Goal: Find specific page/section

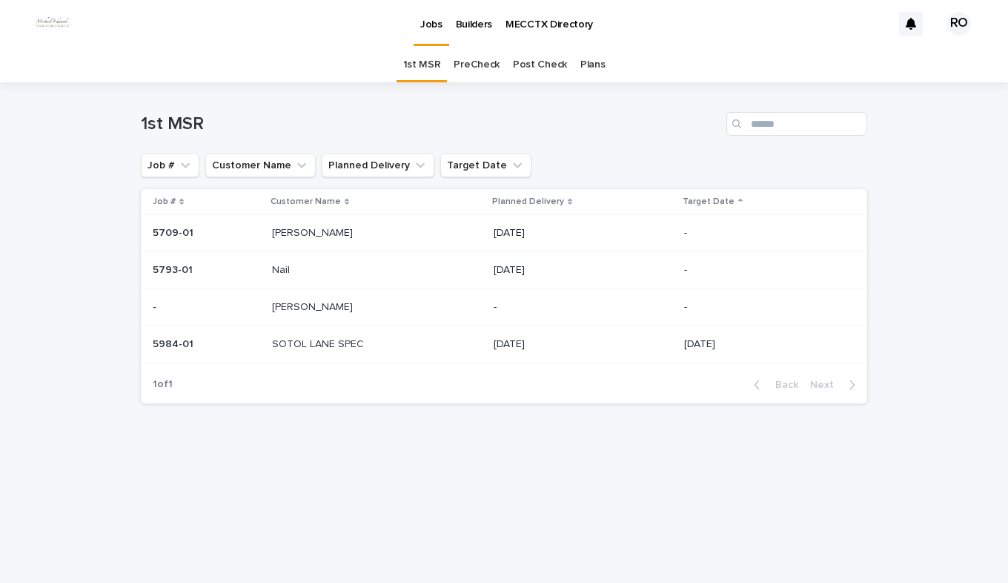
click at [468, 64] on link "PreCheck" at bounding box center [477, 64] width 46 height 35
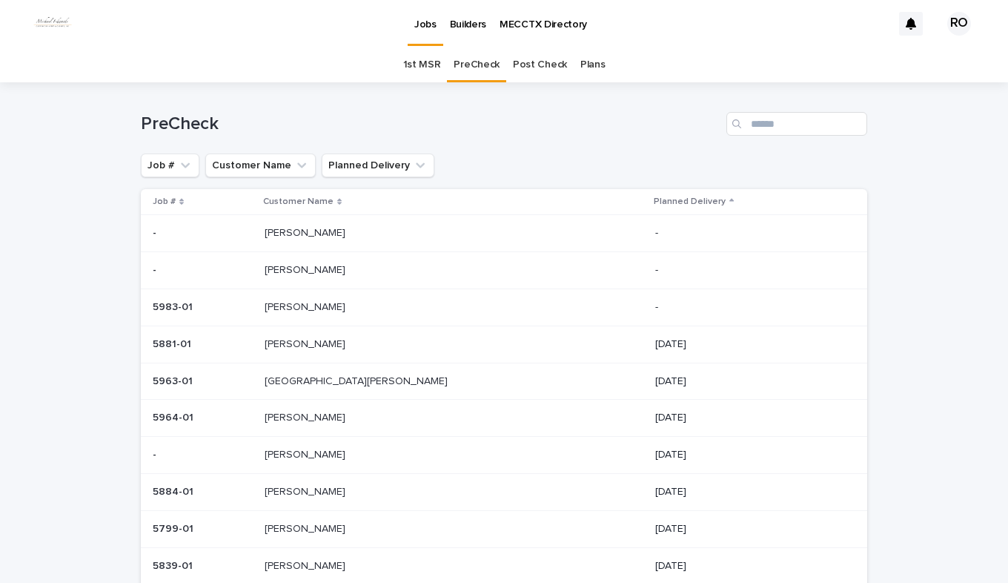
click at [342, 423] on p "[PERSON_NAME]" at bounding box center [307, 417] width 84 height 16
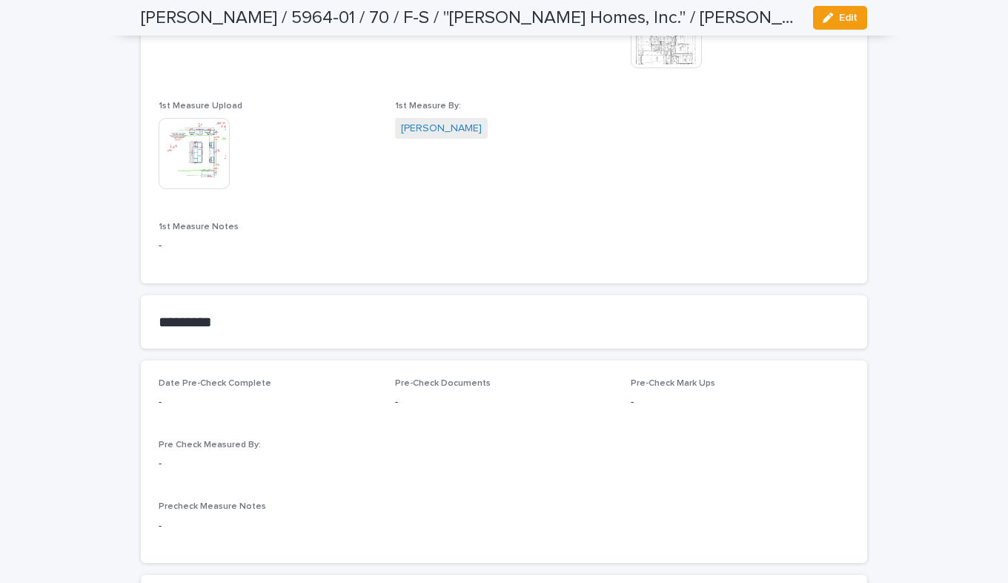
scroll to position [1112, 0]
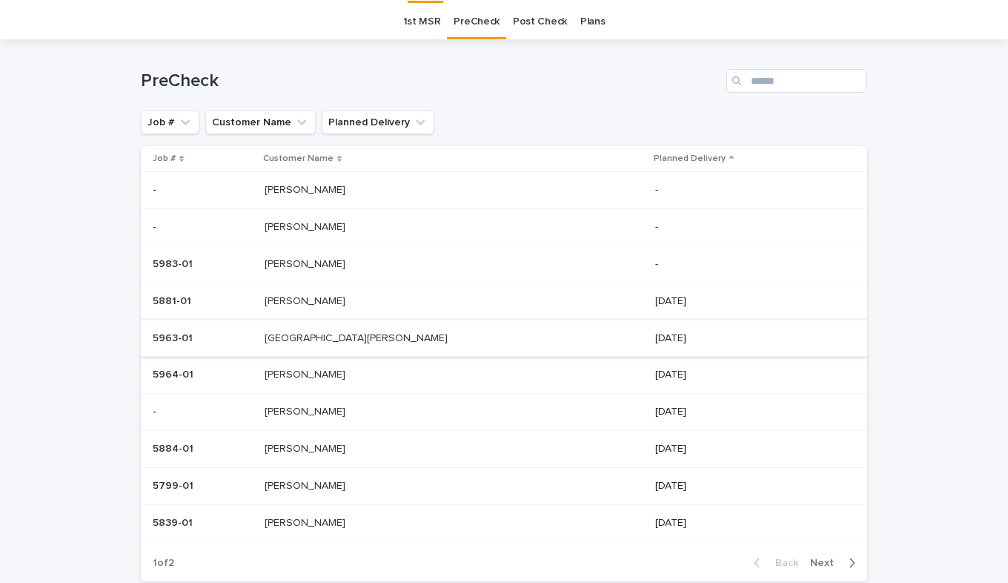
scroll to position [47, 0]
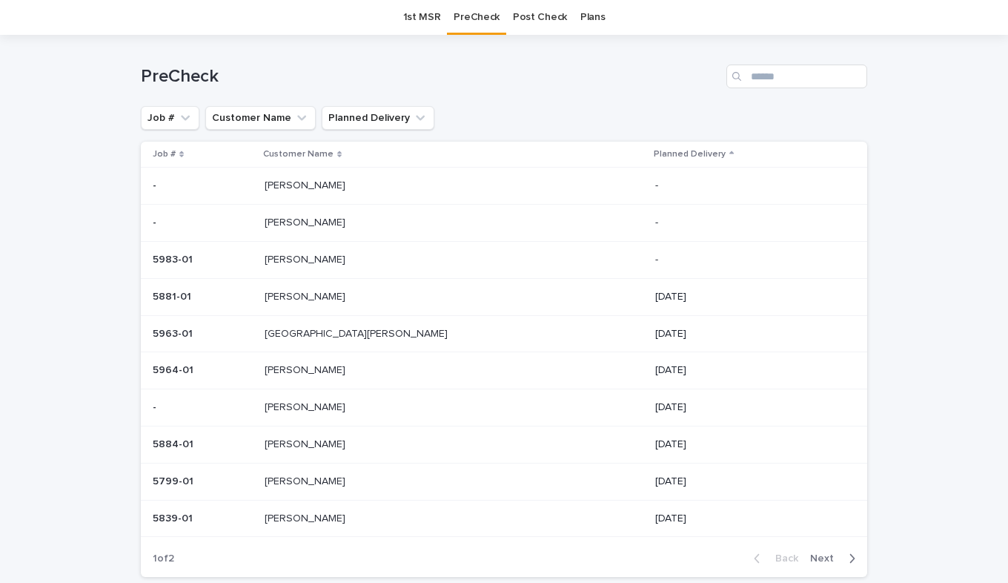
click at [332, 403] on p "[PERSON_NAME]" at bounding box center [307, 406] width 84 height 16
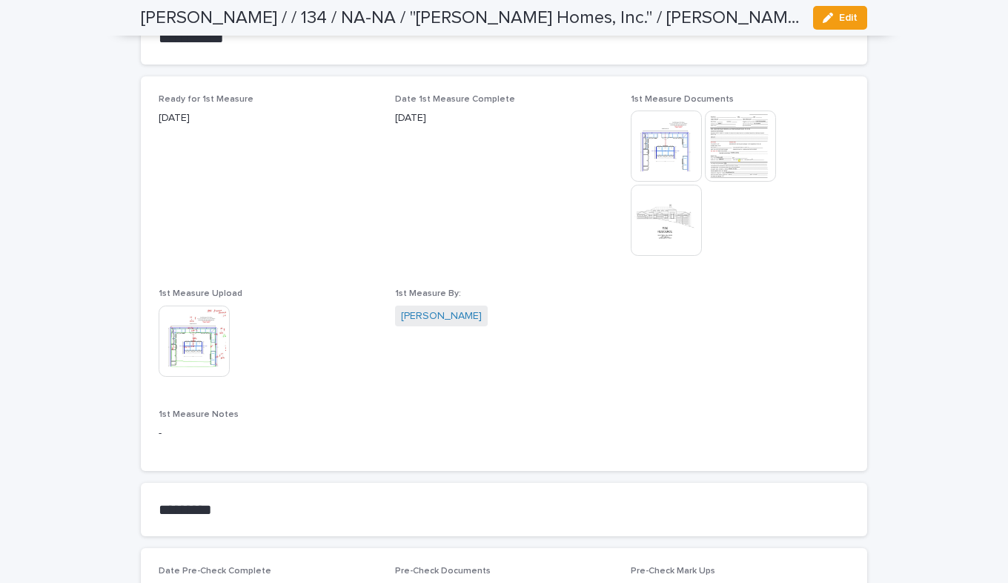
scroll to position [964, 0]
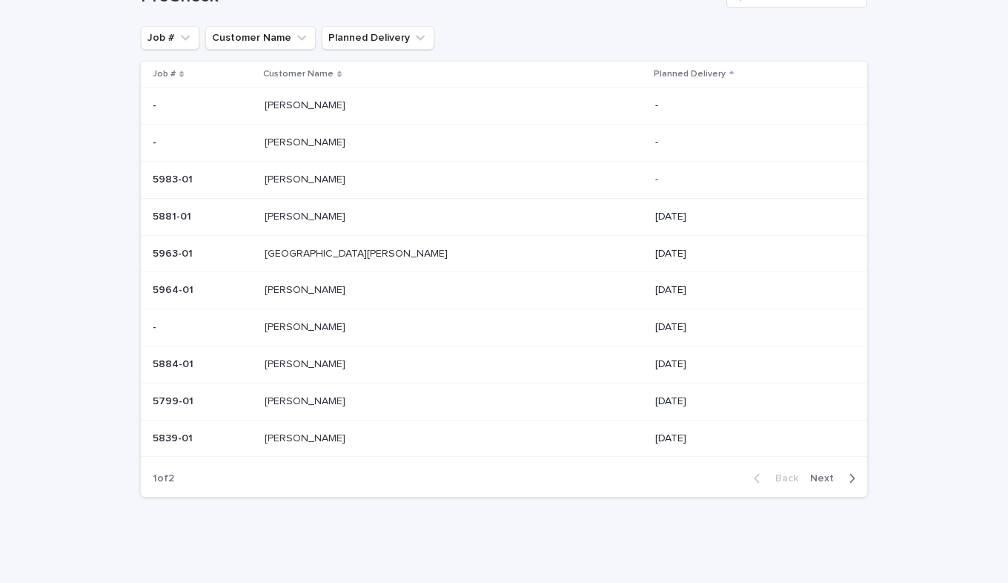
scroll to position [47, 0]
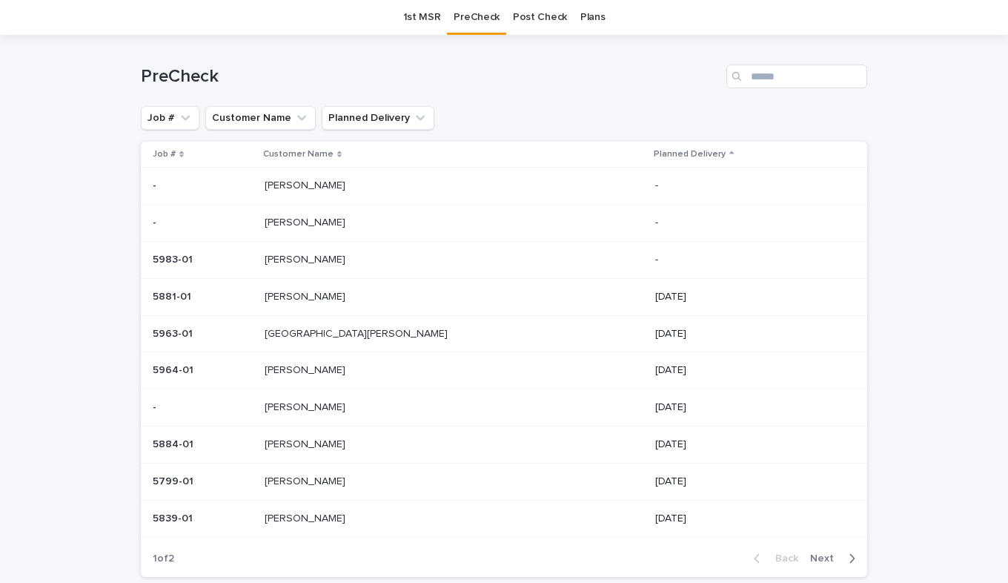
click at [335, 329] on p "[GEOGRAPHIC_DATA][PERSON_NAME]" at bounding box center [358, 333] width 186 height 16
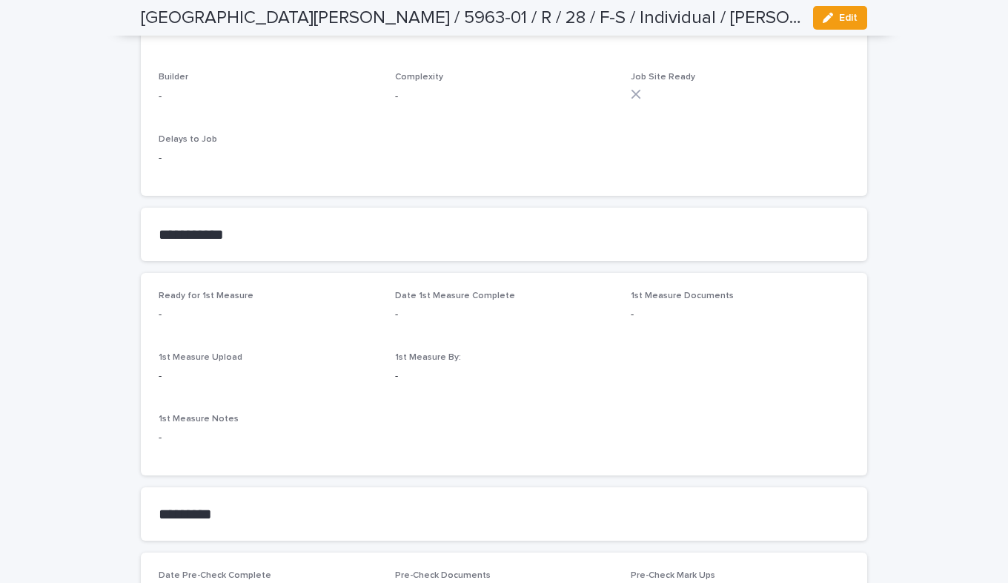
scroll to position [816, 0]
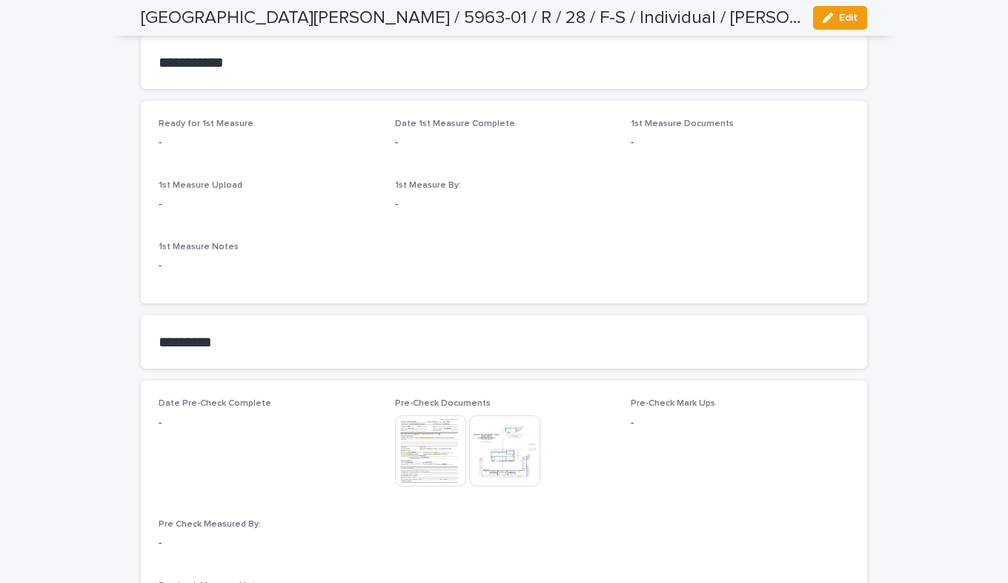
click at [492, 429] on img at bounding box center [504, 450] width 71 height 71
